Goal: Task Accomplishment & Management: Manage account settings

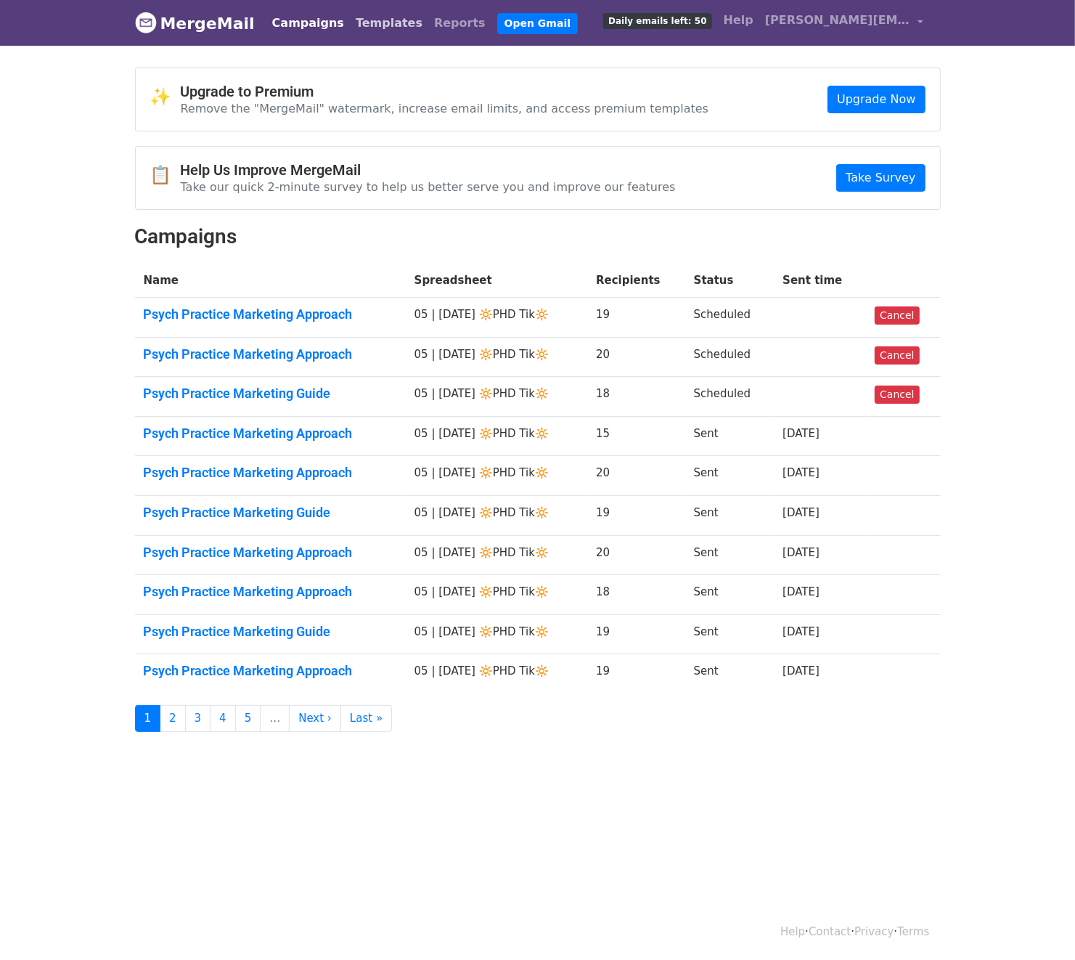
click at [366, 23] on link "Templates" at bounding box center [389, 23] width 78 height 29
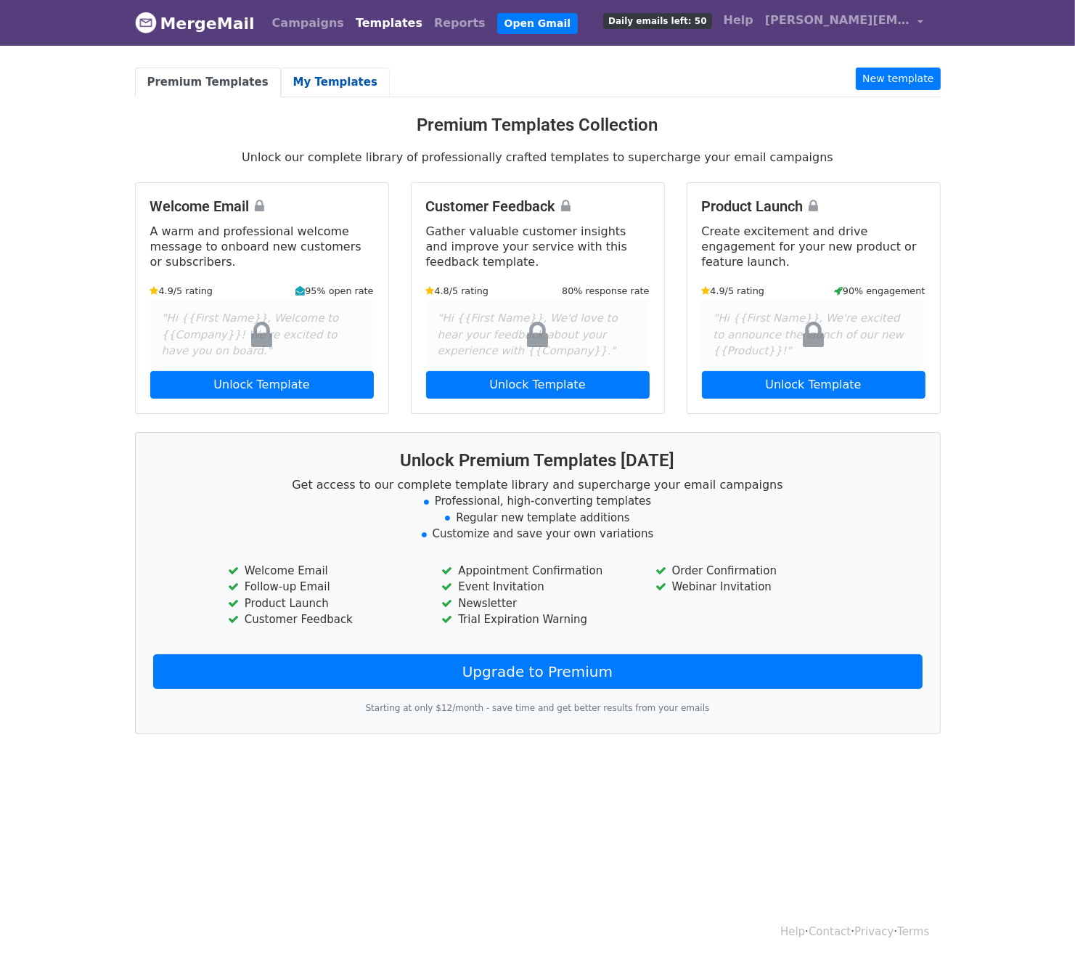
click at [293, 72] on link "My Templates" at bounding box center [335, 83] width 109 height 30
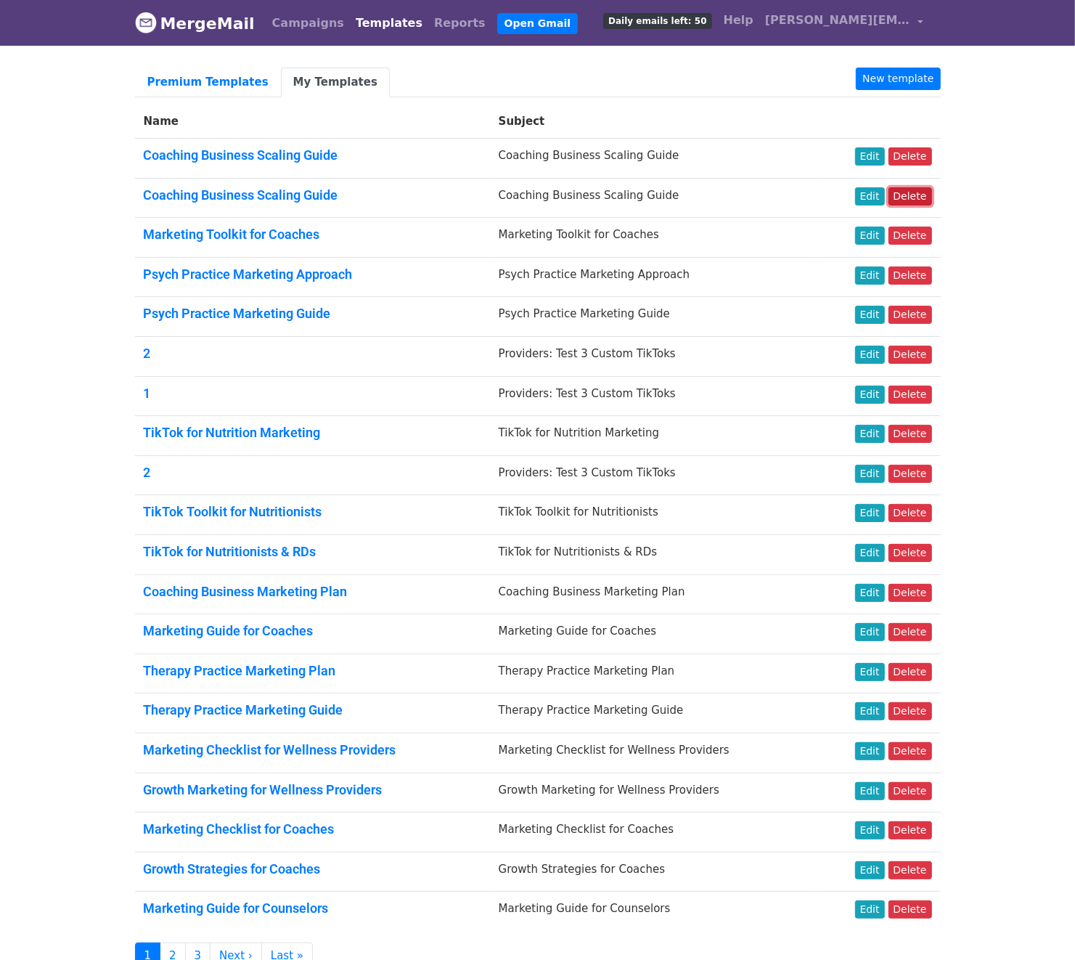
click at [908, 193] on link "Delete" at bounding box center [911, 196] width 44 height 18
